Goal: Communication & Community: Answer question/provide support

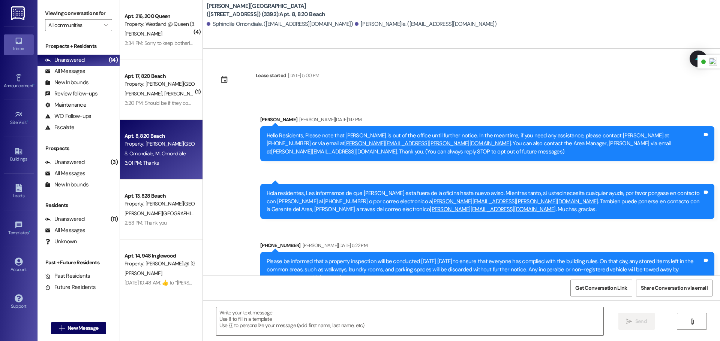
scroll to position [2858, 0]
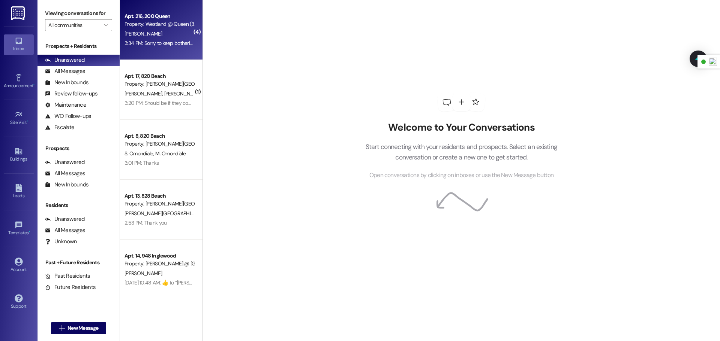
click at [163, 52] on div "Apt. 216, 200 Queen Property: [PERSON_NAME] @ Queen (3266) [PERSON_NAME] 3:34 P…" at bounding box center [161, 30] width 82 height 60
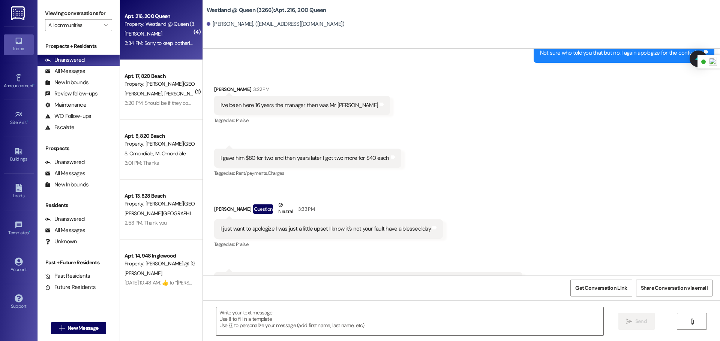
scroll to position [3705, 0]
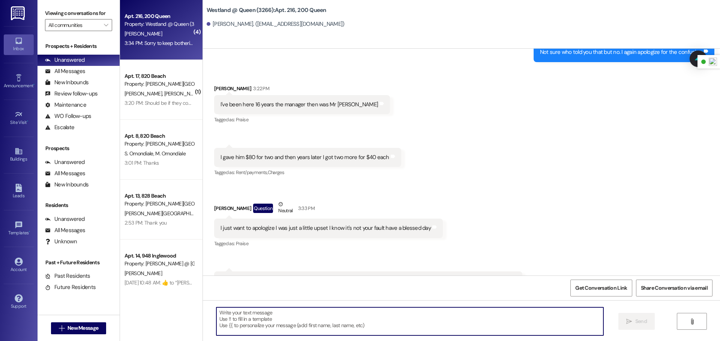
click at [358, 327] on textarea at bounding box center [409, 322] width 387 height 28
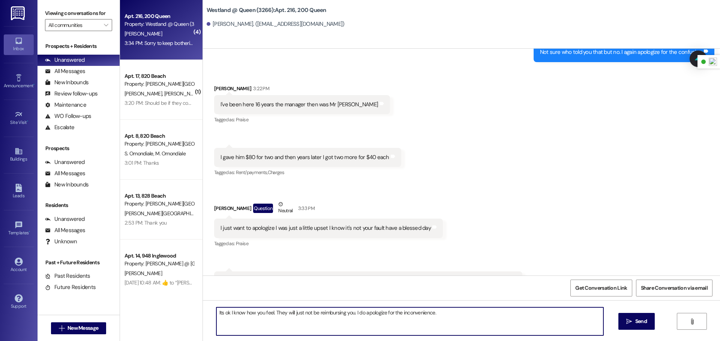
type textarea "Its ok I know how you feel. They will just not be reimbursing you. I do apologi…"
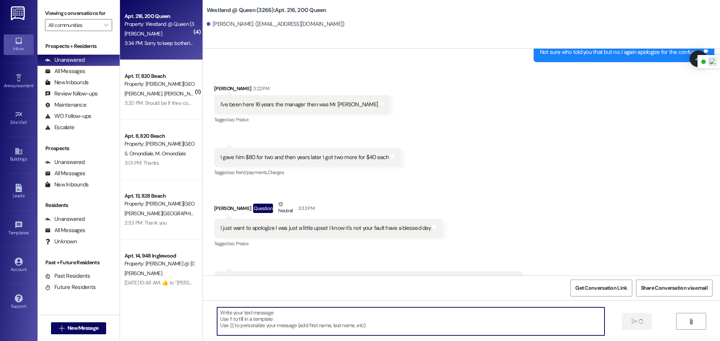
scroll to position [3705, 0]
click at [281, 317] on textarea at bounding box center [409, 322] width 387 height 28
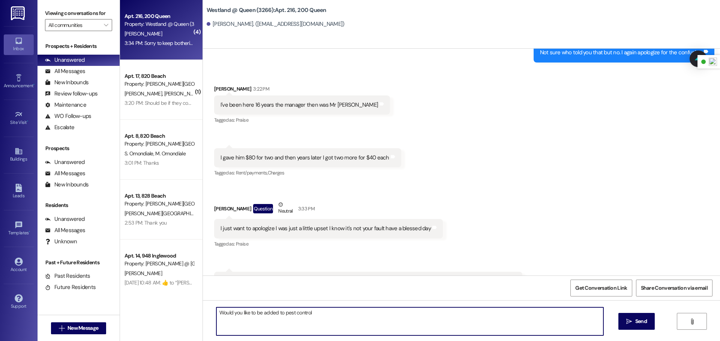
type textarea "Would you like to be added to pest control?"
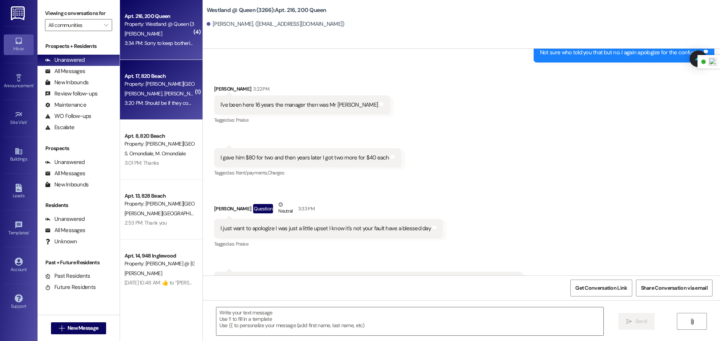
click at [153, 103] on div "3:20 PM: Should be if they come after 8:15 I just have to drop my kids off at s…" at bounding box center [213, 103] width 178 height 7
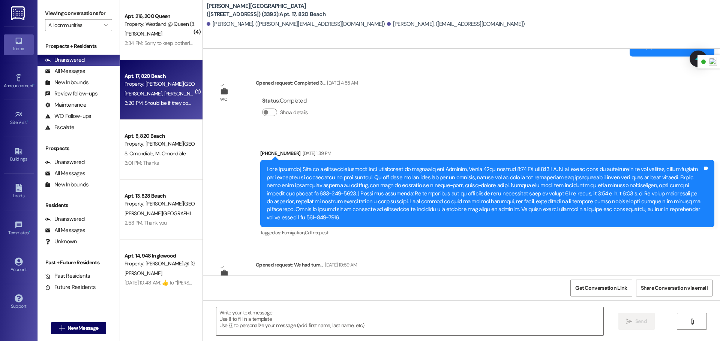
scroll to position [5445, 0]
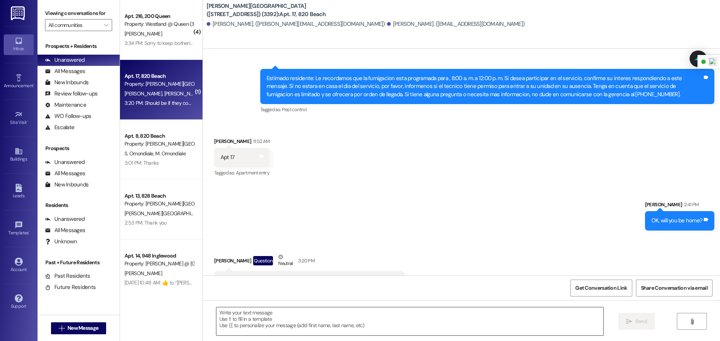
click at [302, 322] on textarea at bounding box center [409, 322] width 387 height 28
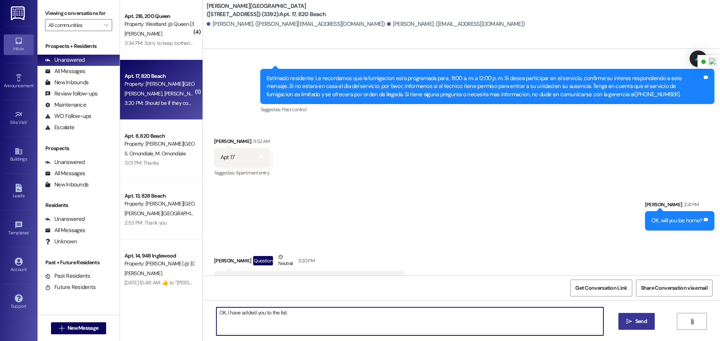
type textarea "OK, I have added you to the list."
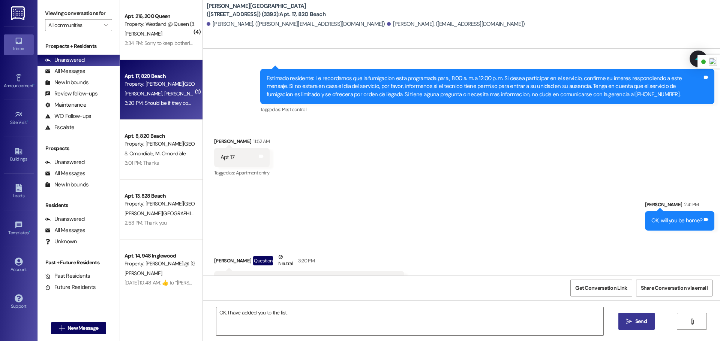
click at [632, 320] on icon "" at bounding box center [629, 322] width 6 height 6
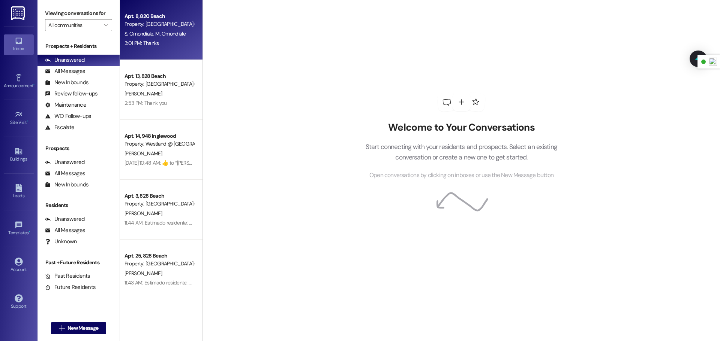
click at [147, 30] on span "S. Omondiale" at bounding box center [139, 33] width 31 height 7
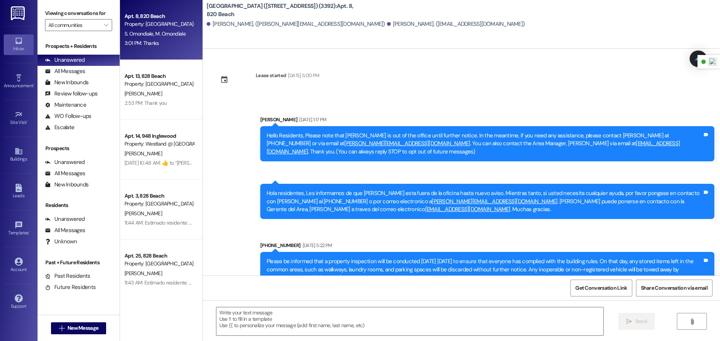
scroll to position [2858, 0]
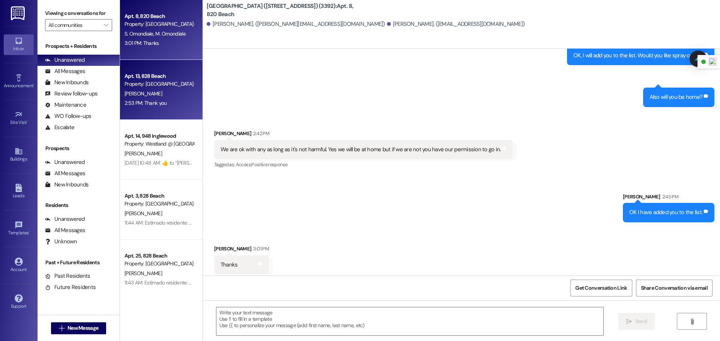
click at [153, 82] on div "Property: [PERSON_NAME][GEOGRAPHIC_DATA] ([STREET_ADDRESS]) (3280)" at bounding box center [158, 84] width 69 height 8
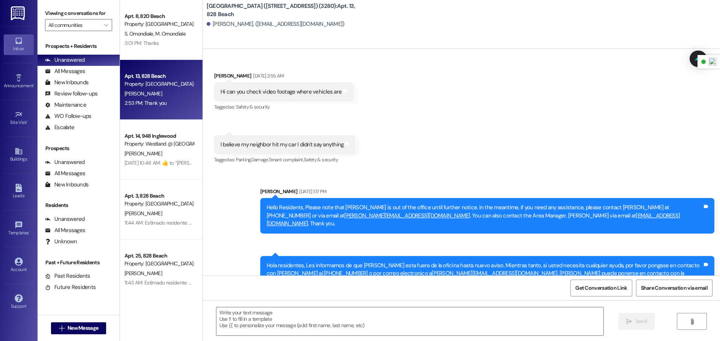
scroll to position [5891, 0]
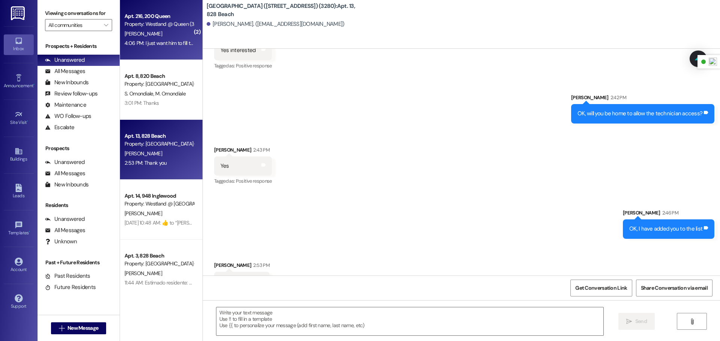
click at [153, 27] on div "Property: Westland @ Queen (3266)" at bounding box center [158, 24] width 69 height 8
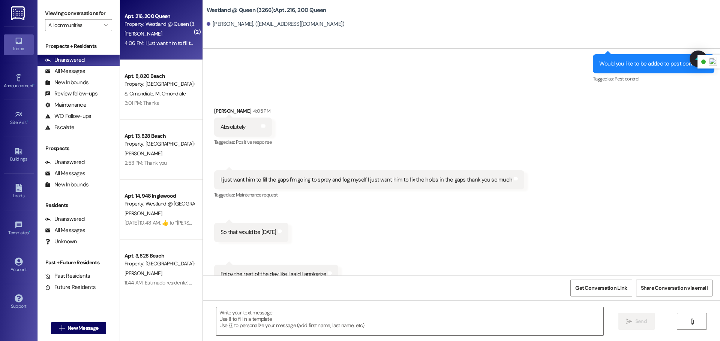
scroll to position [4020, 0]
click at [337, 320] on textarea at bounding box center [409, 322] width 387 height 28
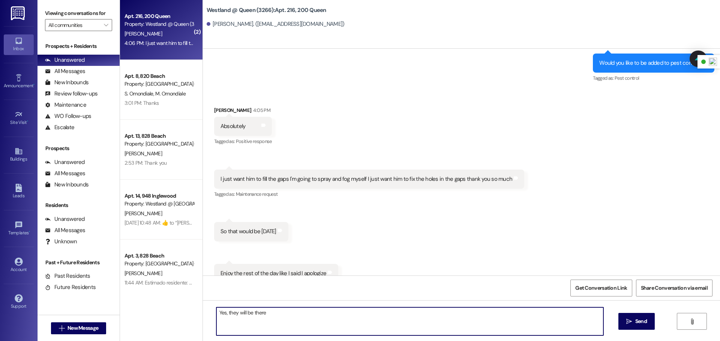
click at [283, 318] on textarea "Yes, they will be there" at bounding box center [409, 322] width 387 height 28
type textarea "Yes, they will be there 9/4."
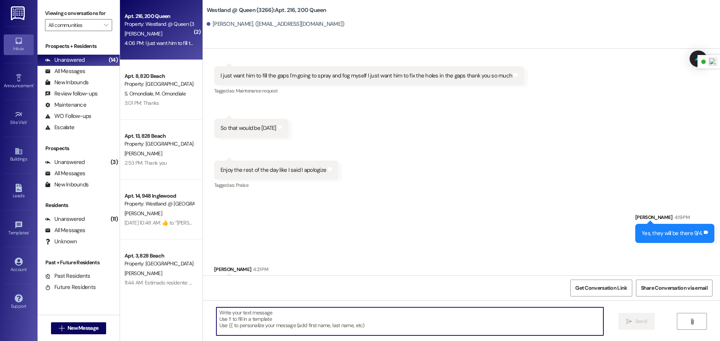
scroll to position [4125, 0]
